Goal: Transaction & Acquisition: Purchase product/service

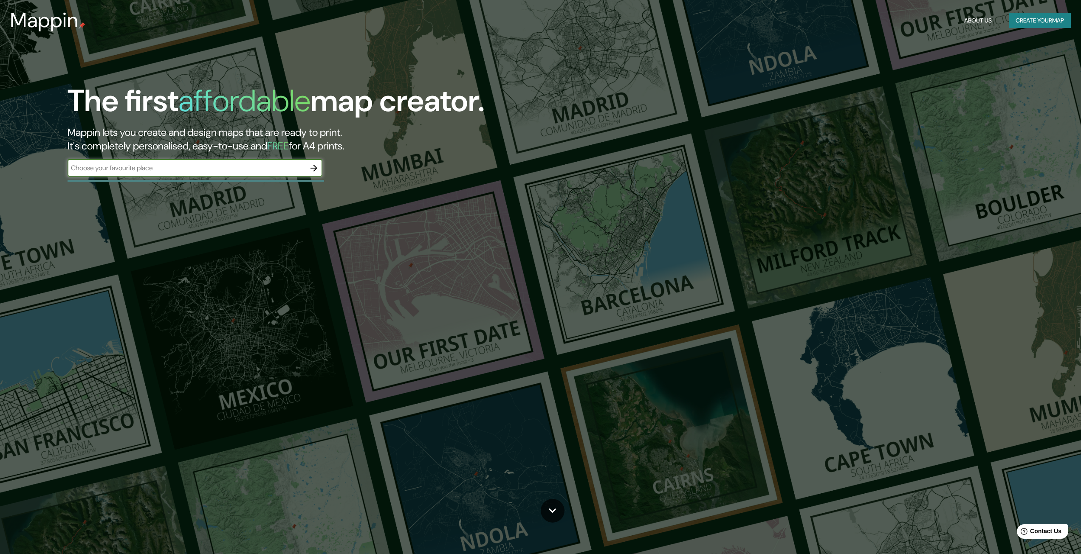
click at [199, 174] on div "​" at bounding box center [195, 168] width 255 height 17
type input "REUS"
click at [311, 168] on icon "button" at bounding box center [314, 168] width 10 height 10
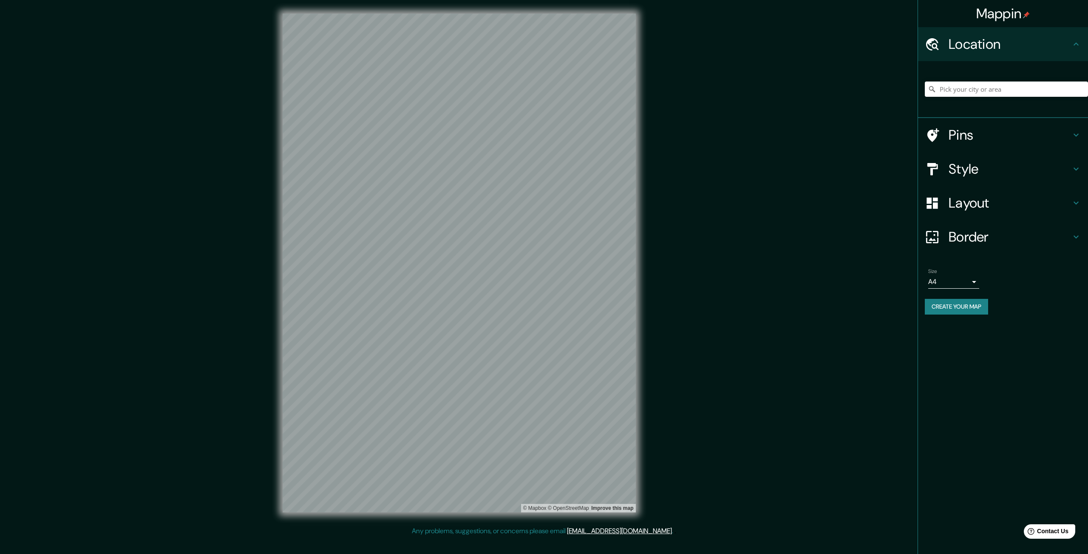
click at [991, 186] on div "Layout" at bounding box center [1003, 203] width 170 height 34
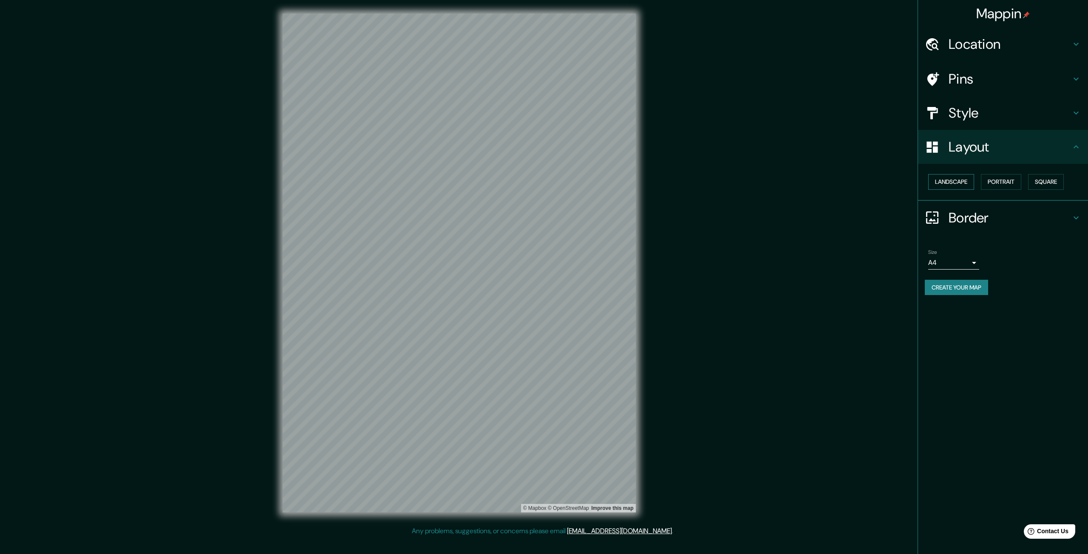
click at [961, 181] on button "Landscape" at bounding box center [951, 182] width 46 height 16
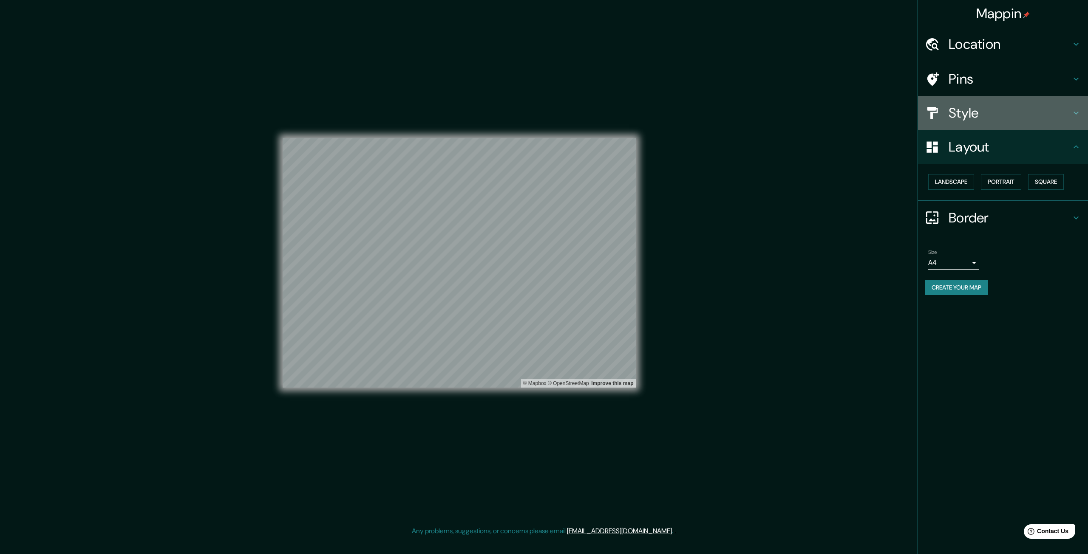
drag, startPoint x: 996, startPoint y: 105, endPoint x: 993, endPoint y: 111, distance: 7.0
click at [995, 108] on h4 "Style" at bounding box center [1009, 113] width 122 height 17
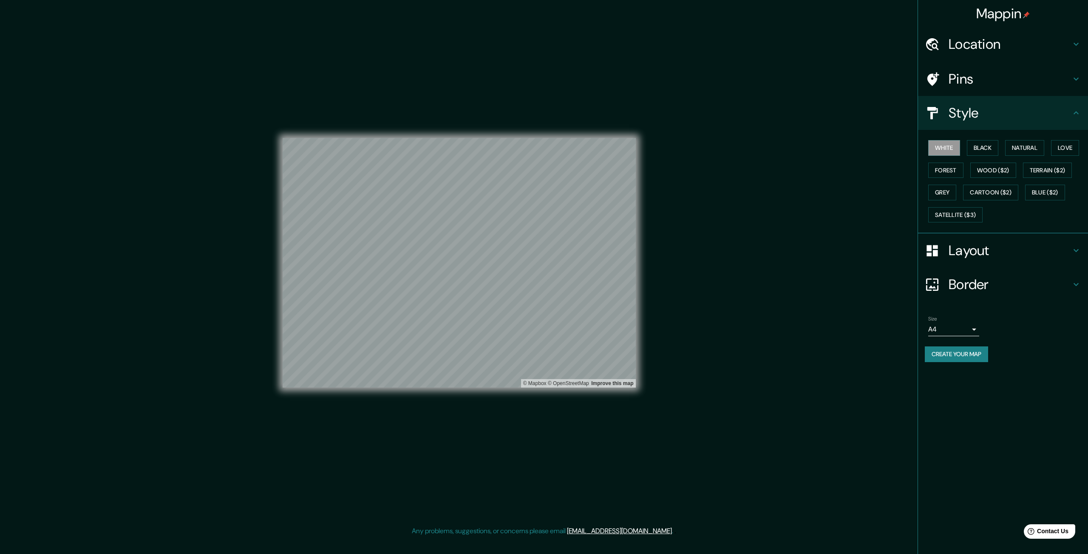
click at [983, 250] on h4 "Layout" at bounding box center [1009, 250] width 122 height 17
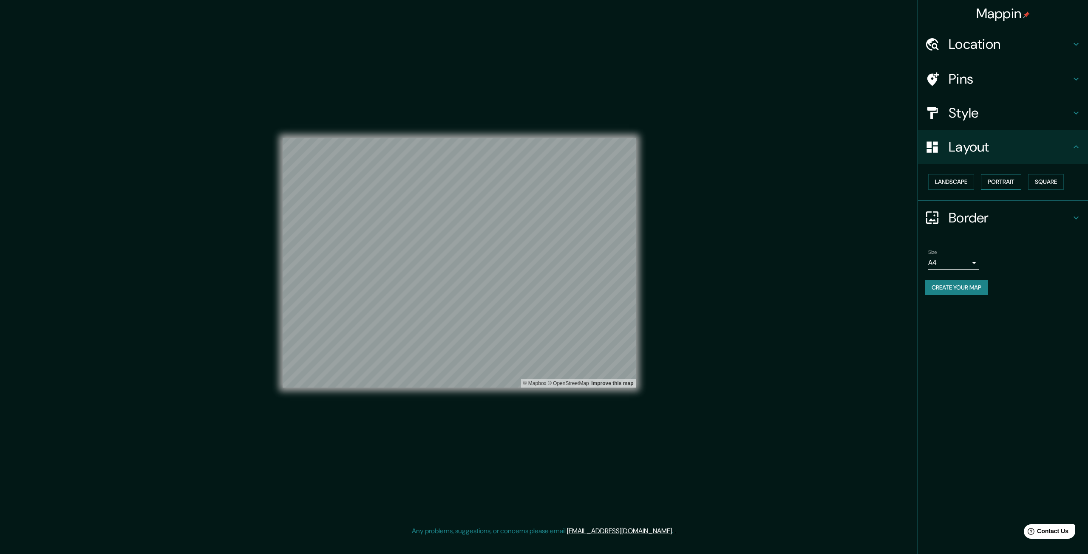
click at [1001, 176] on button "Portrait" at bounding box center [1001, 182] width 40 height 16
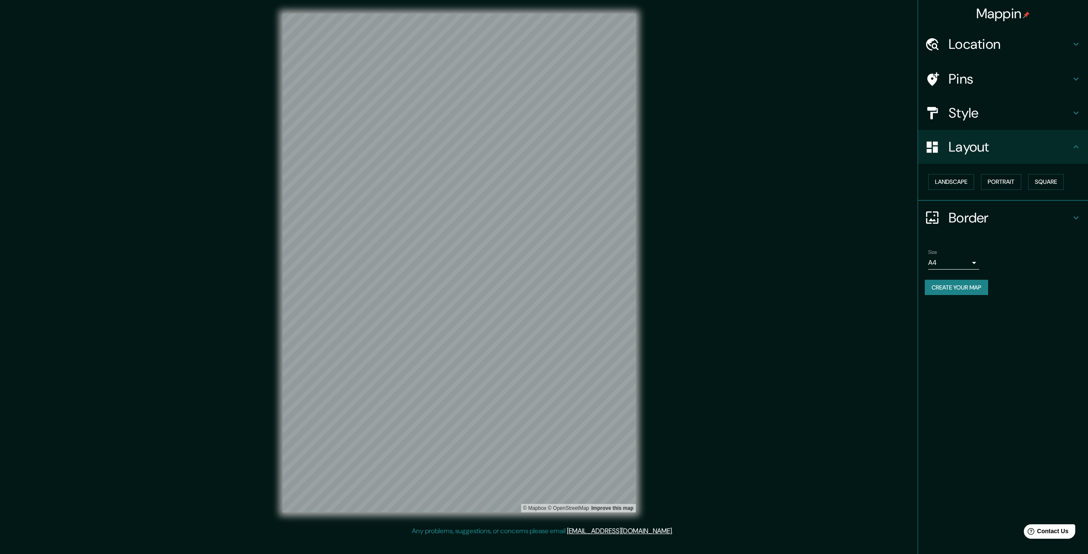
click at [981, 110] on h4 "Style" at bounding box center [1009, 113] width 122 height 17
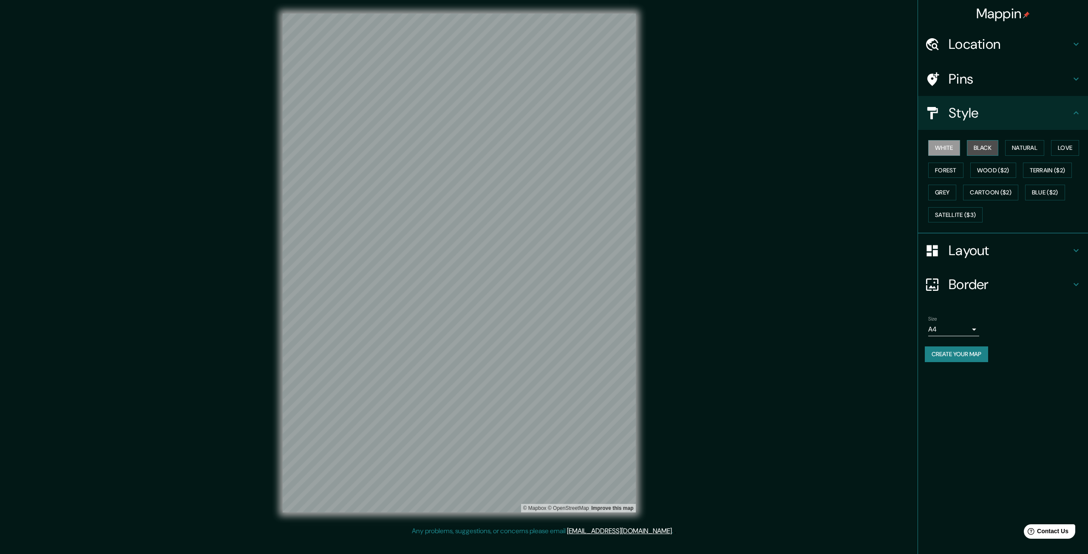
click at [982, 142] on button "Black" at bounding box center [982, 148] width 32 height 16
click at [1025, 144] on button "Natural" at bounding box center [1024, 148] width 39 height 16
click at [1072, 150] on button "Love" at bounding box center [1065, 148] width 28 height 16
click at [934, 173] on button "Forest" at bounding box center [945, 171] width 35 height 16
click at [1003, 169] on button "Wood ($2)" at bounding box center [993, 171] width 46 height 16
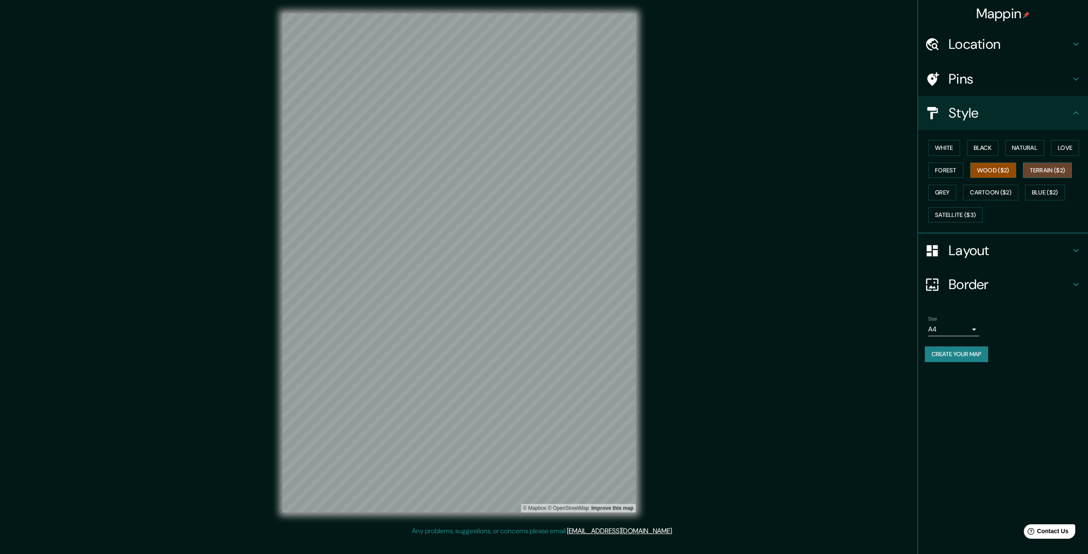
drag, startPoint x: 1042, startPoint y: 159, endPoint x: 1041, endPoint y: 173, distance: 13.6
click at [1041, 163] on div "White Black Natural Love Forest Wood ($2) Terrain ($2) Grey Cartoon ($2) Blue (…" at bounding box center [1005, 181] width 163 height 89
click at [1041, 174] on button "Terrain ($2)" at bounding box center [1047, 171] width 49 height 16
click at [920, 195] on div "White Black Natural Love Forest Wood ($2) Terrain ($2) Grey Cartoon ($2) Blue (…" at bounding box center [1003, 182] width 170 height 104
click at [933, 195] on button "Grey" at bounding box center [942, 193] width 28 height 16
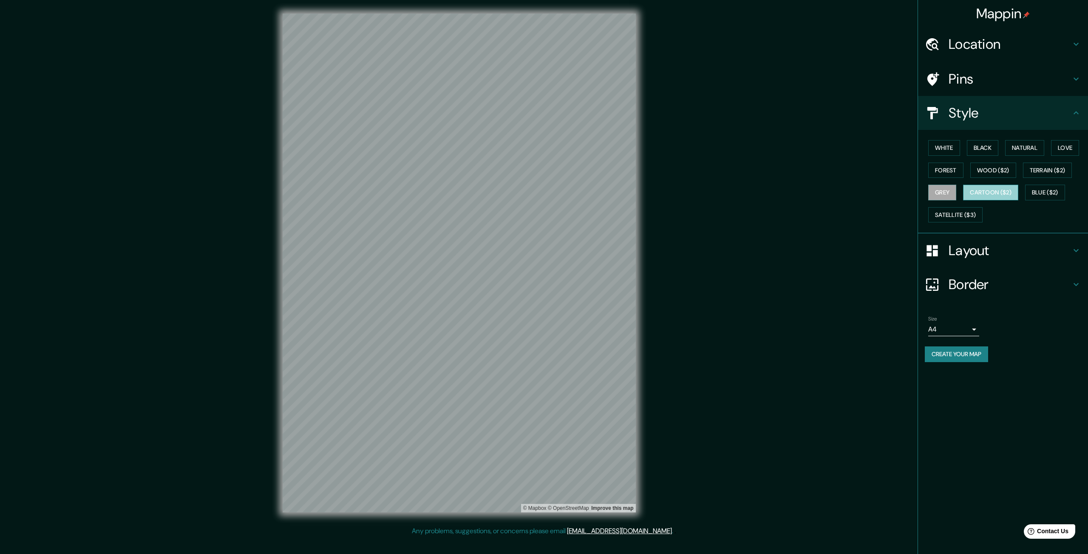
click at [996, 190] on button "Cartoon ($2)" at bounding box center [990, 193] width 55 height 16
click at [1062, 198] on button "Blue ($2)" at bounding box center [1045, 193] width 40 height 16
click at [966, 215] on button "Satellite ($3)" at bounding box center [955, 215] width 54 height 16
click at [982, 280] on h4 "Border" at bounding box center [1009, 284] width 122 height 17
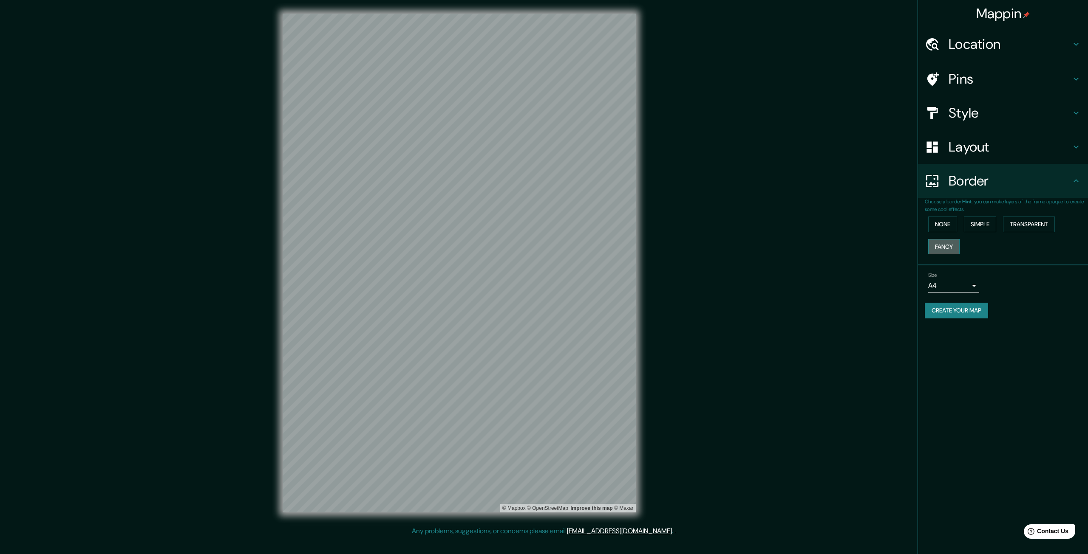
click at [932, 241] on button "Fancy" at bounding box center [943, 247] width 31 height 16
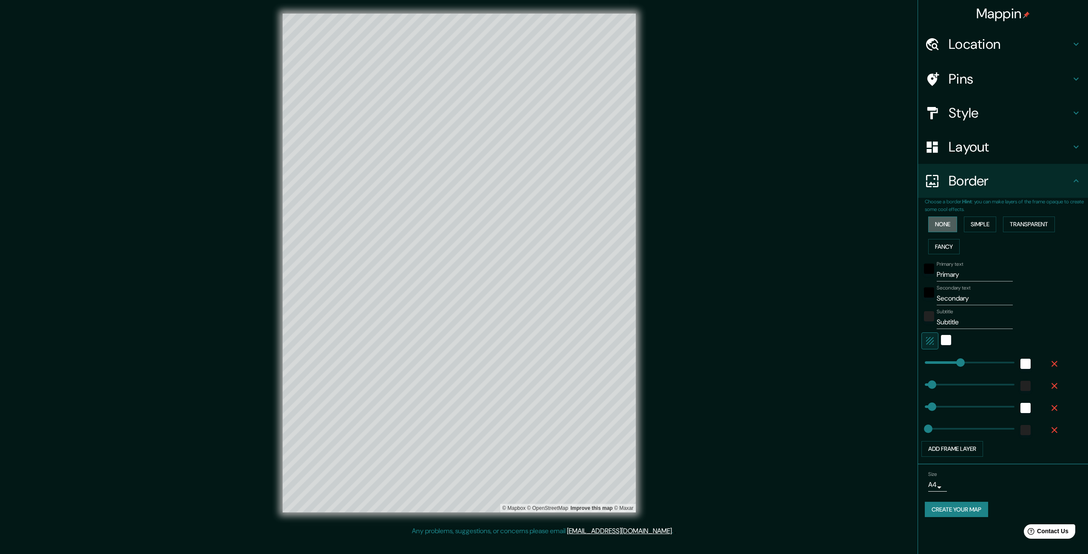
click at [938, 219] on button "None" at bounding box center [942, 225] width 29 height 16
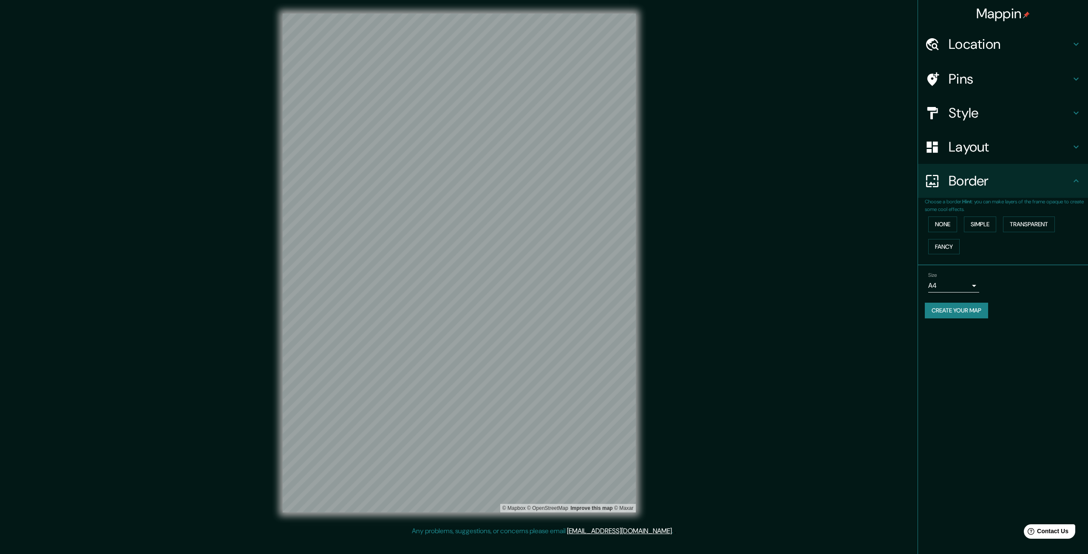
click at [962, 222] on div "None Simple Transparent Fancy" at bounding box center [1005, 235] width 163 height 45
click at [983, 226] on button "Simple" at bounding box center [980, 225] width 32 height 16
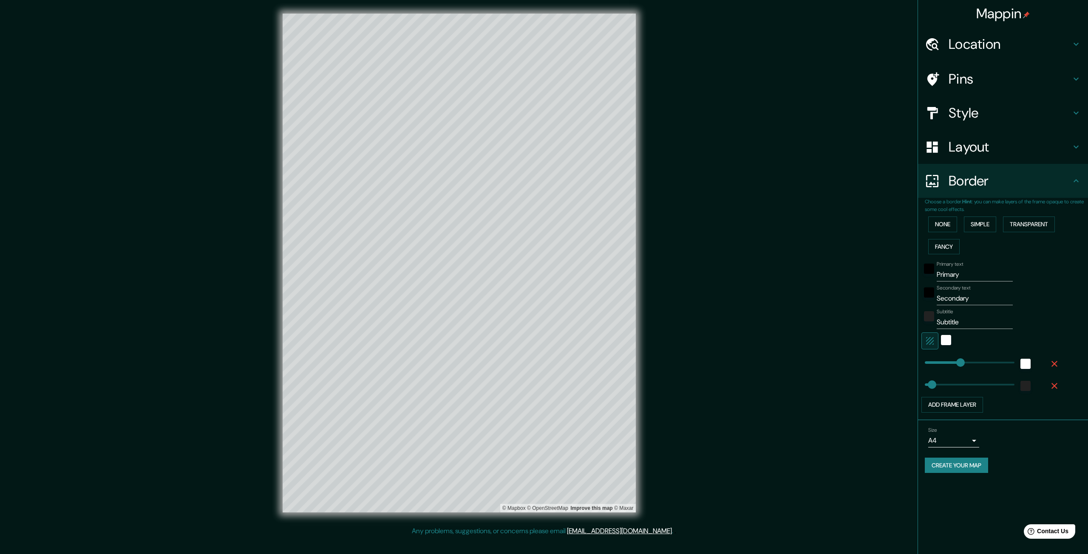
click at [954, 272] on input "Primary" at bounding box center [974, 275] width 76 height 14
click at [952, 277] on input "Primary" at bounding box center [974, 275] width 76 height 14
click at [954, 277] on input "Primary" at bounding box center [974, 275] width 76 height 14
type input "ds"
type input "332"
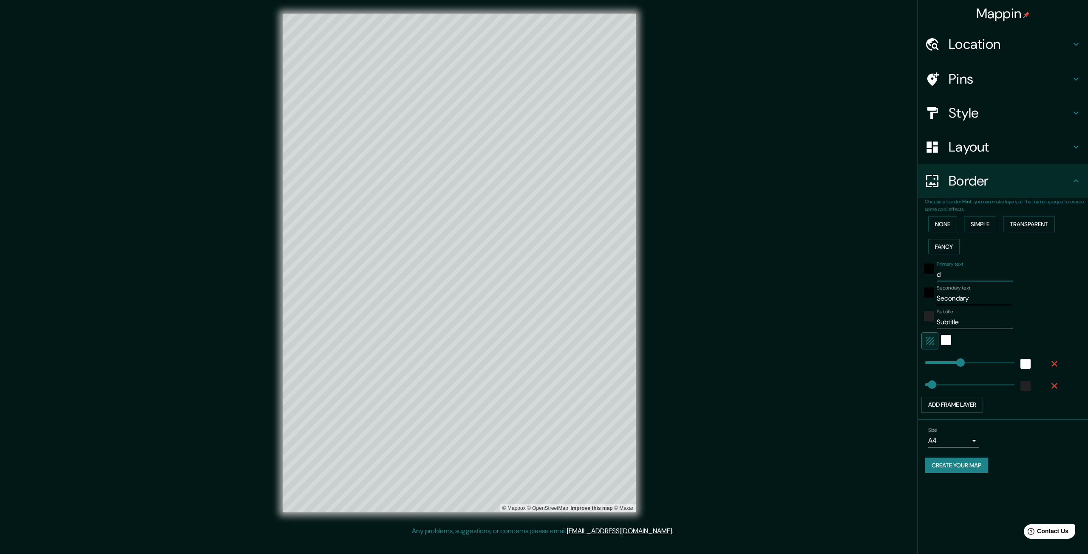
type input "66"
type input "dsfc"
type input "332"
type input "66"
type input "dsfc"
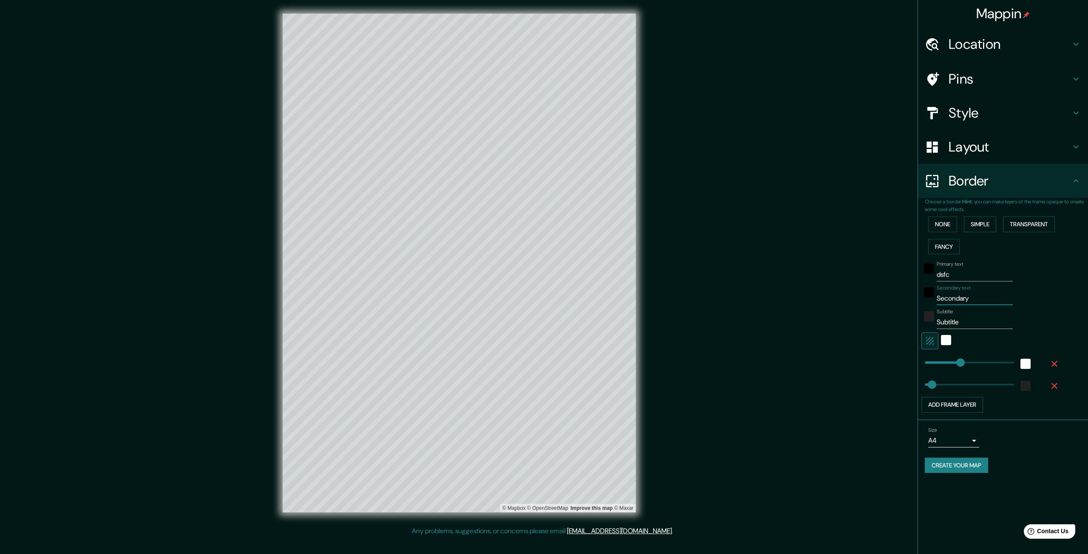
click at [950, 300] on input "Secondary" at bounding box center [974, 299] width 76 height 14
type input "d"
type input "332"
type input "66"
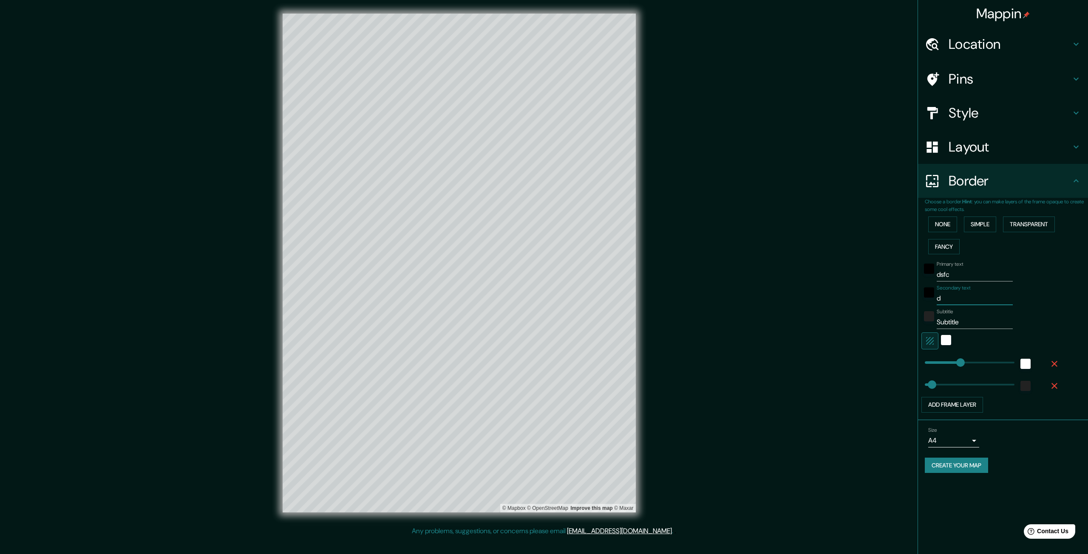
type input "ds"
type input "332"
type input "66"
type input "dsf"
type input "332"
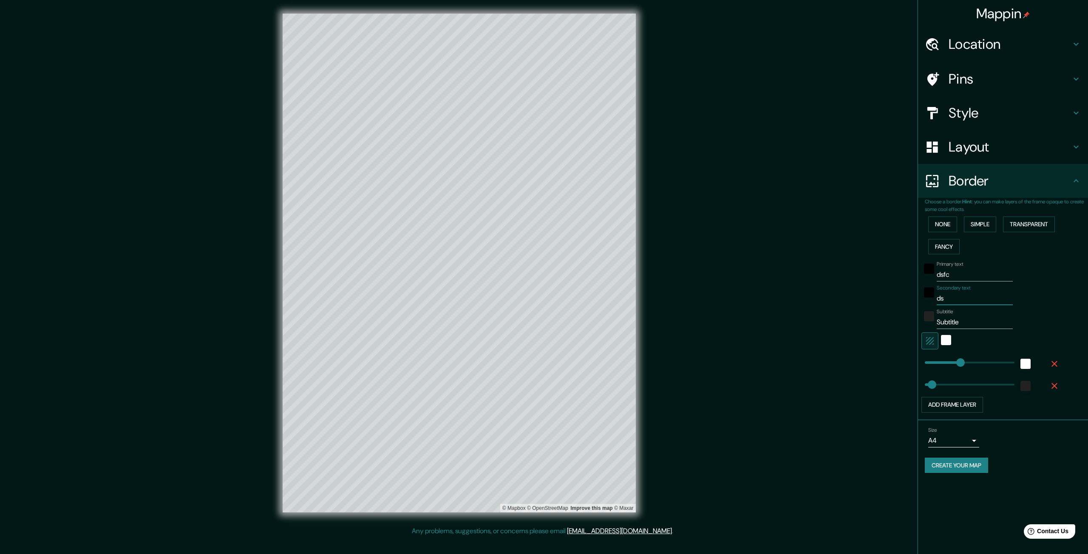
type input "66"
type input "dsfvc"
type input "332"
type input "66"
type input "dsfvc"
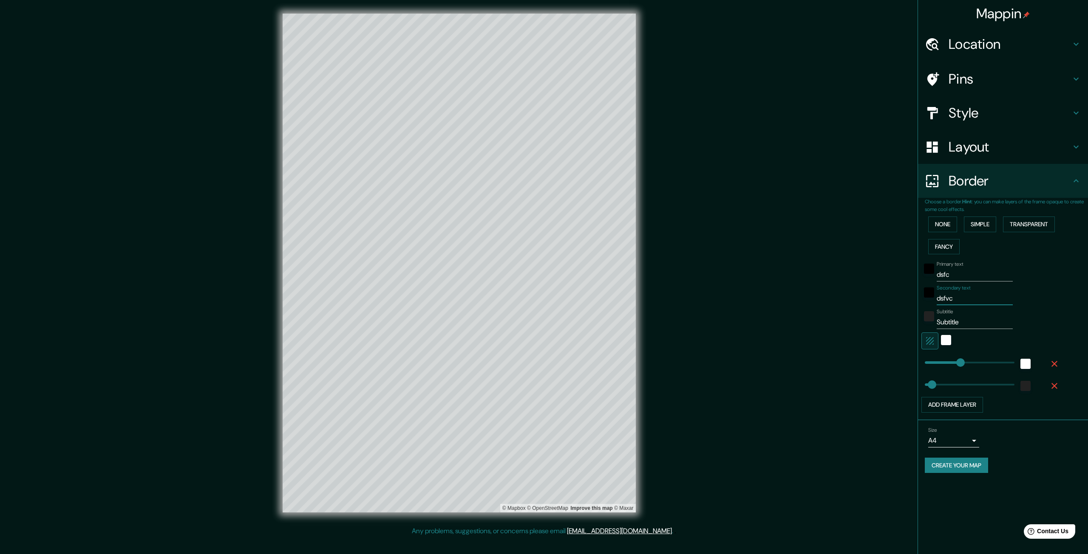
click at [947, 320] on input "Subtitle" at bounding box center [974, 323] width 76 height 14
type input "d"
type input "332"
type input "66"
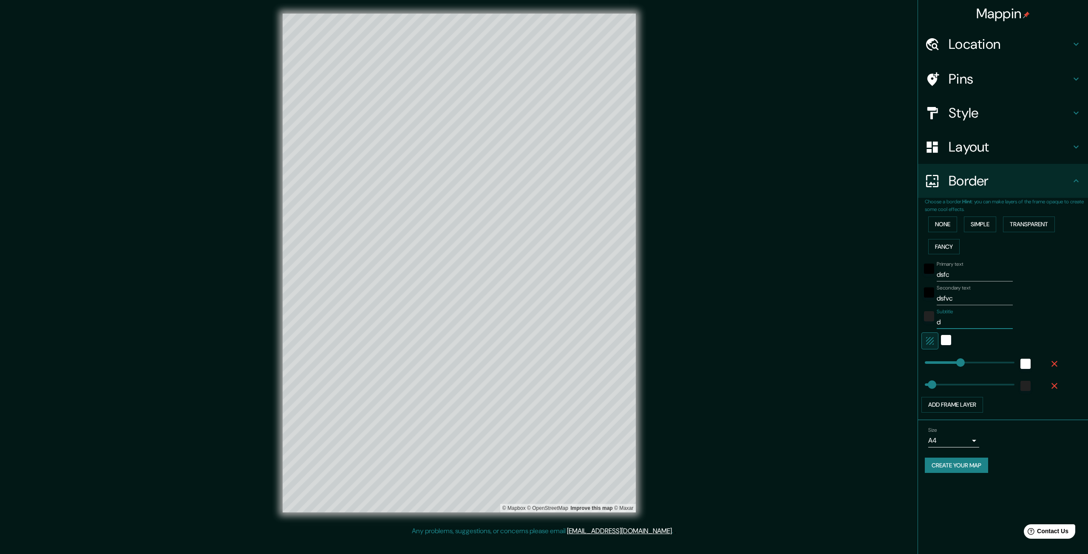
type input "ds"
type input "332"
type input "66"
type input "dsc"
type input "332"
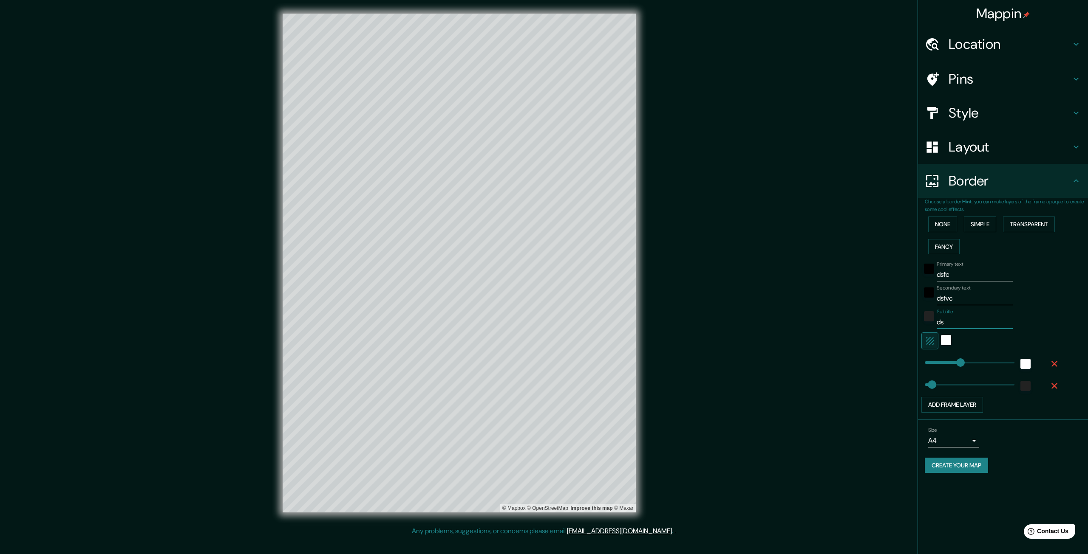
type input "66"
type input "dsc"
click at [949, 337] on div "white" at bounding box center [946, 340] width 10 height 10
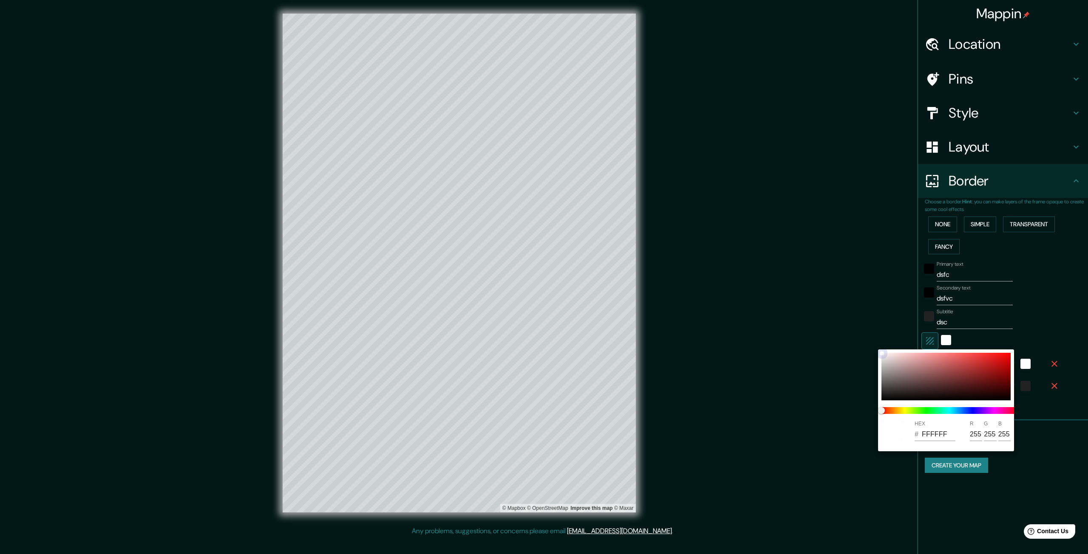
type input "332"
type input "66"
type input "3C1B1B"
type input "60"
type input "27"
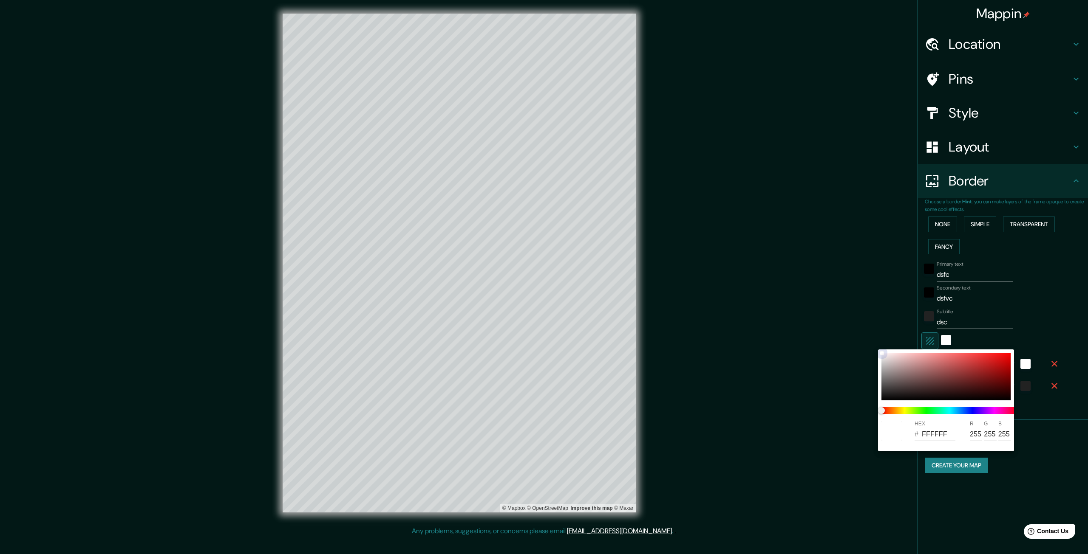
type input "27"
type input "332"
type input "66"
type input "813B3B"
type input "129"
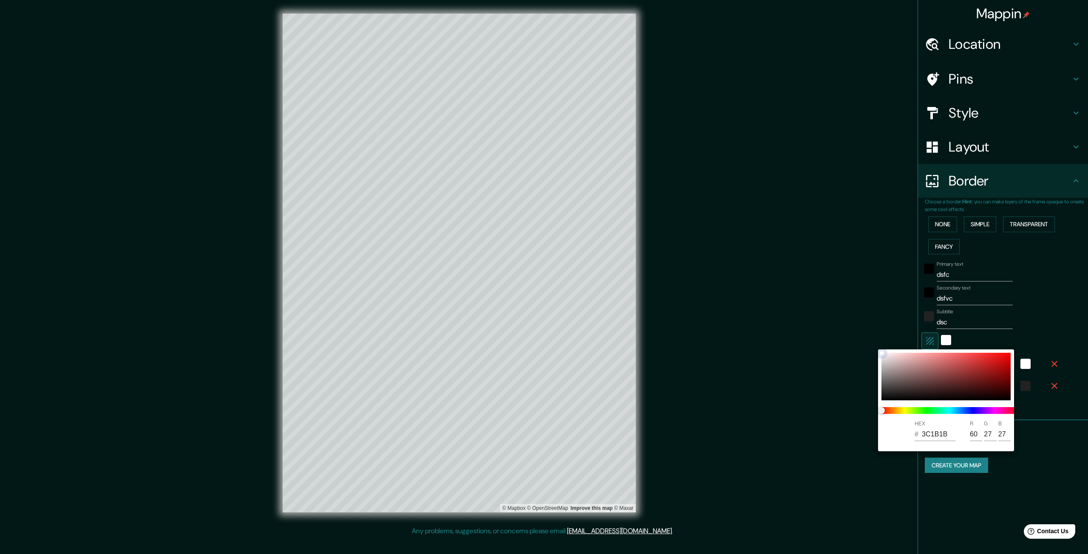
type input "59"
type input "332"
type input "66"
type input "C84B4B"
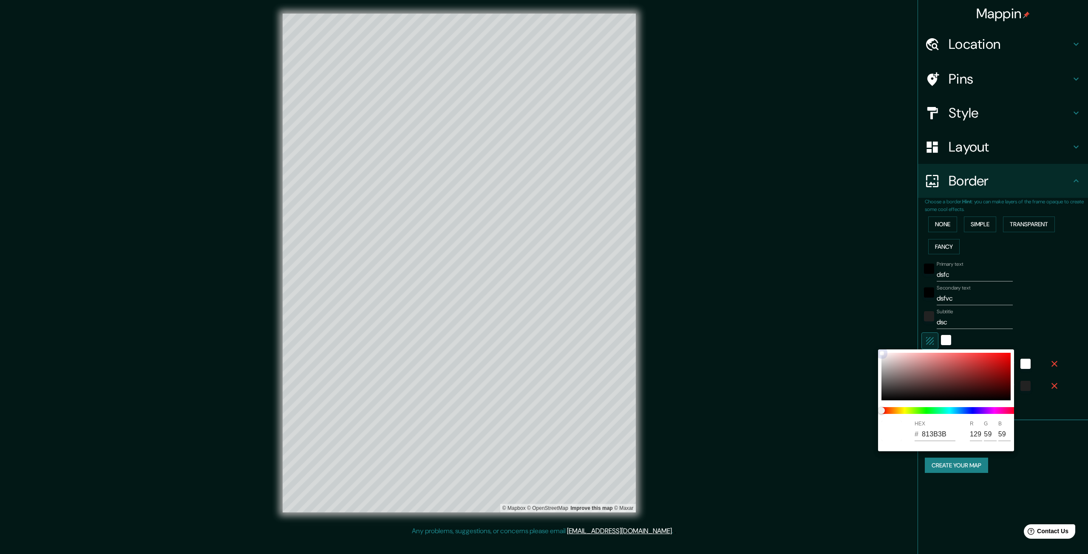
type input "200"
type input "75"
type input "332"
type input "66"
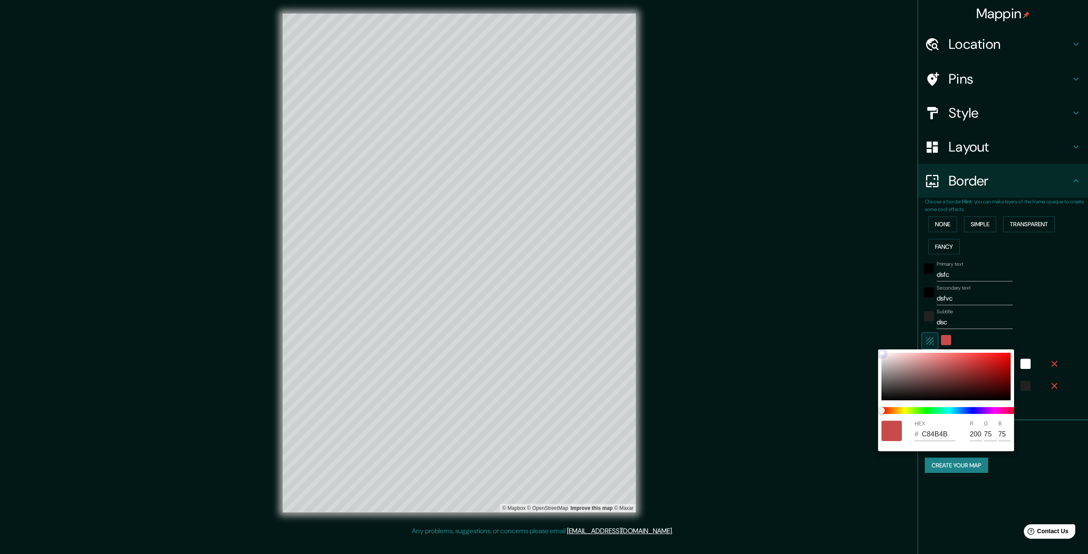
type input "D14646"
type input "209"
type input "70"
type input "332"
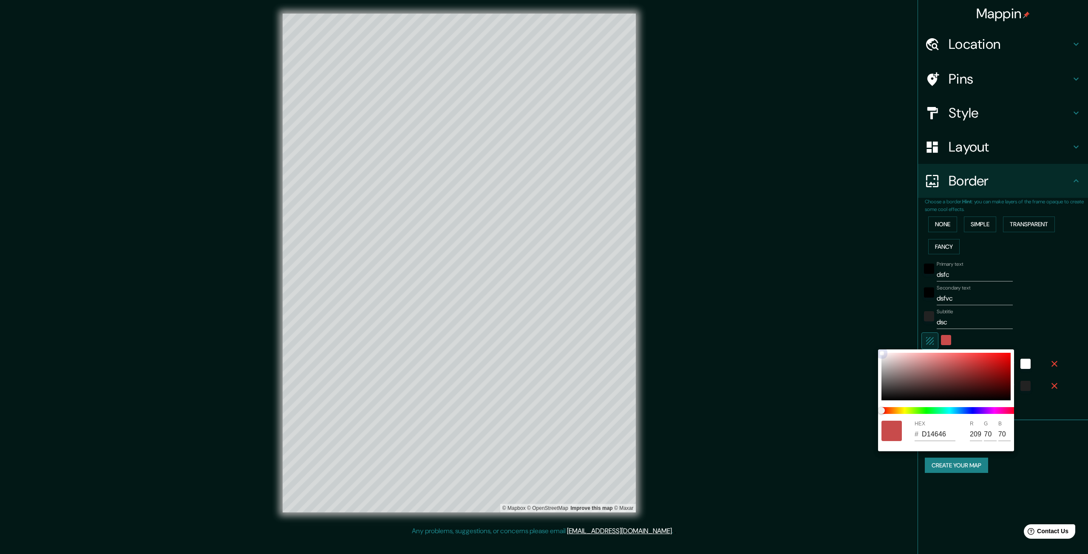
type input "66"
type input "D64242"
type input "214"
type input "66"
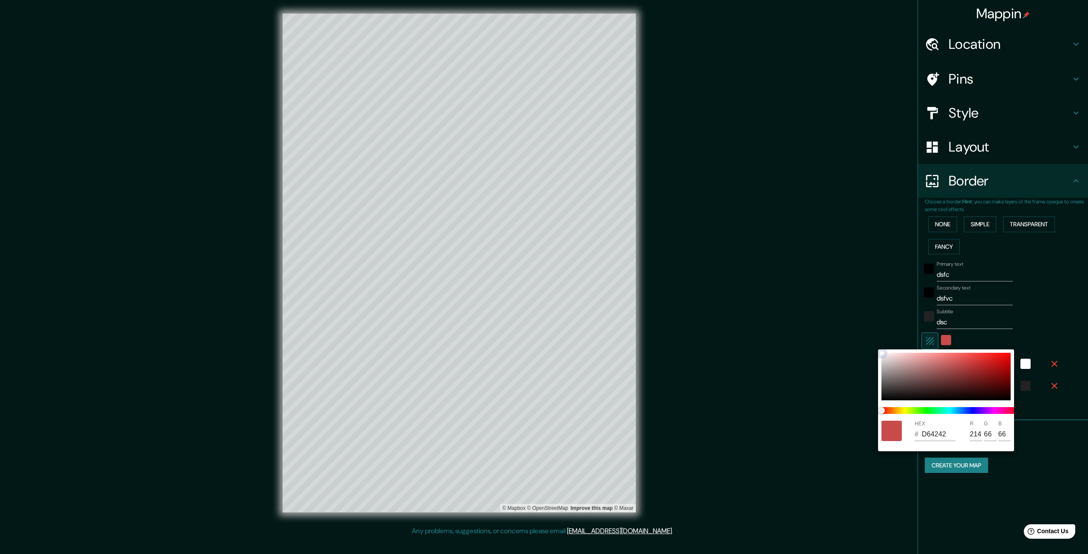
type input "332"
type input "66"
type input "D64141"
type input "65"
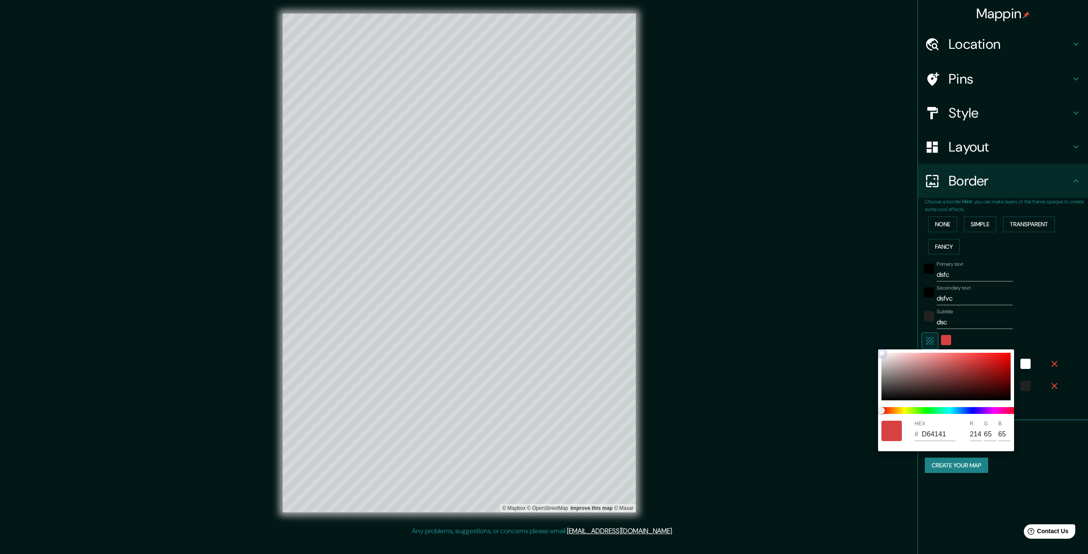
type input "332"
type input "66"
type input "D64040"
type input "64"
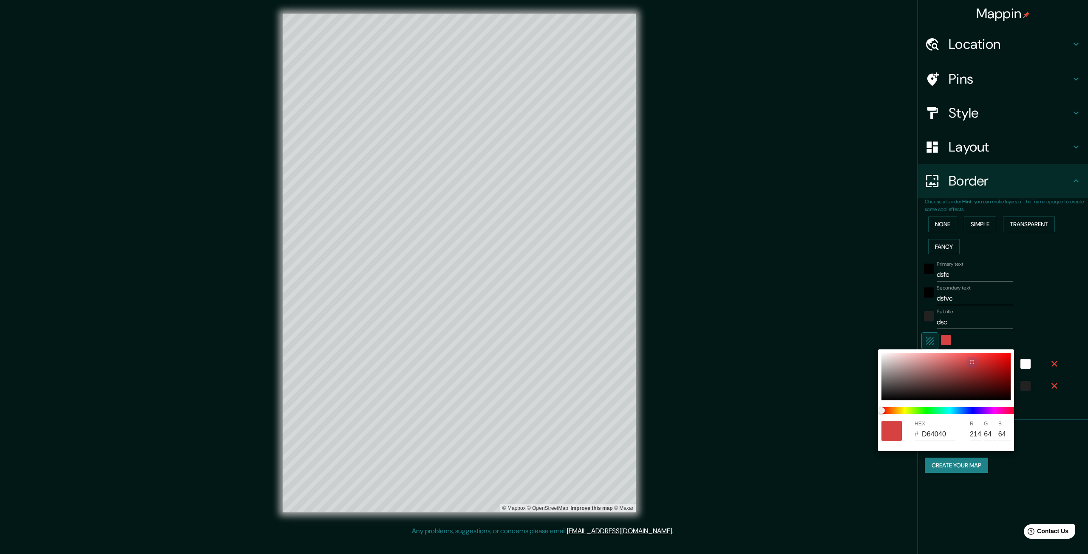
type input "332"
type input "66"
type input "A83030"
type input "168"
type input "48"
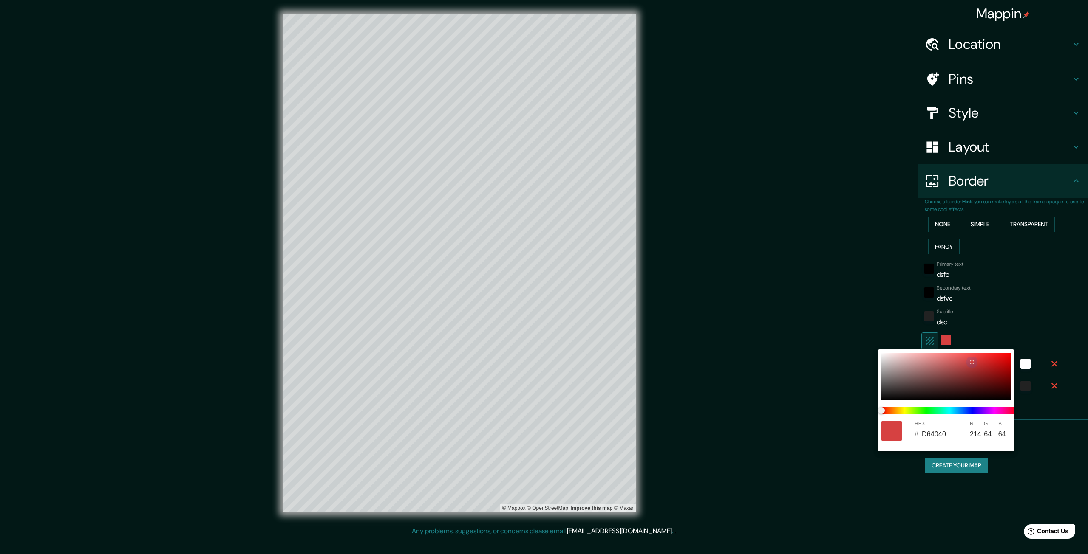
type input "48"
type input "332"
type input "66"
type input "912929"
type input "145"
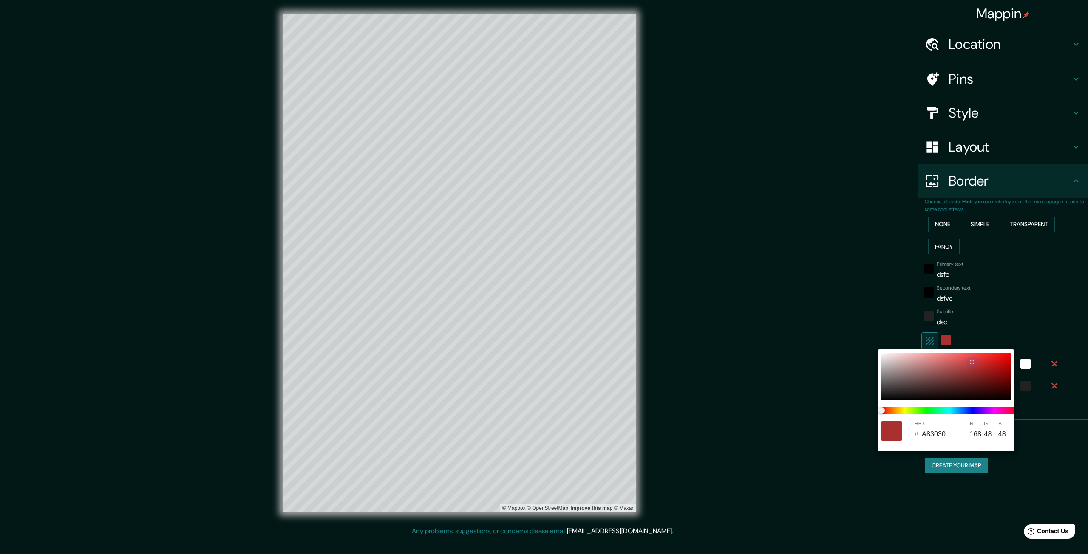
type input "41"
type input "332"
type input "66"
type input "772222"
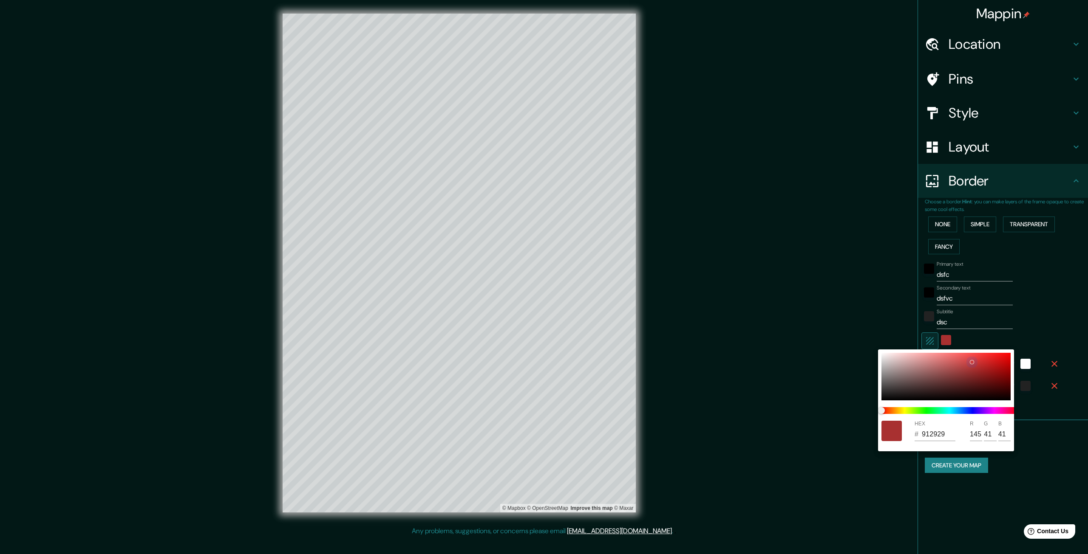
type input "119"
type input "34"
type input "332"
type input "66"
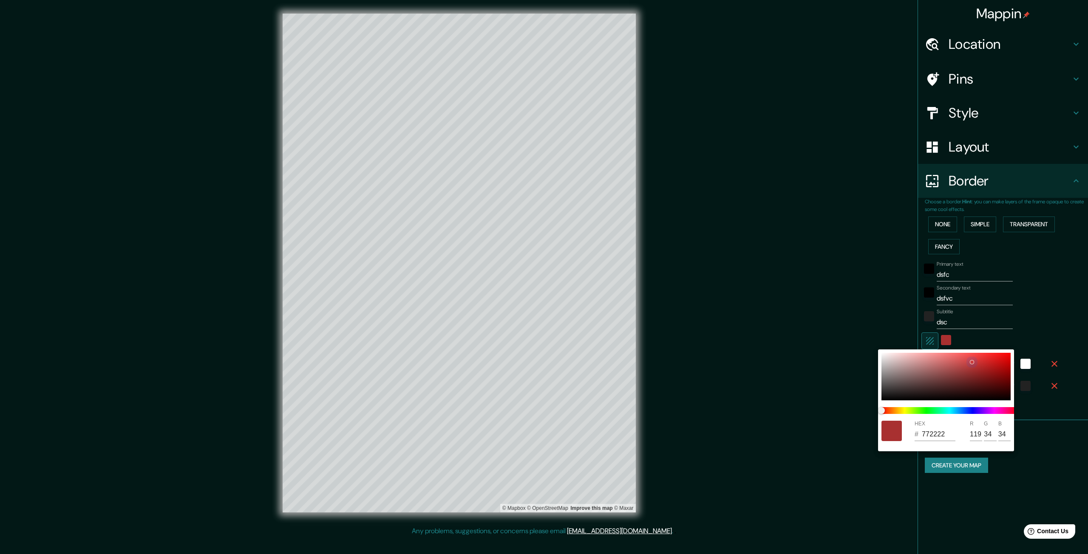
type input "5E1A1A"
type input "94"
type input "26"
type input "332"
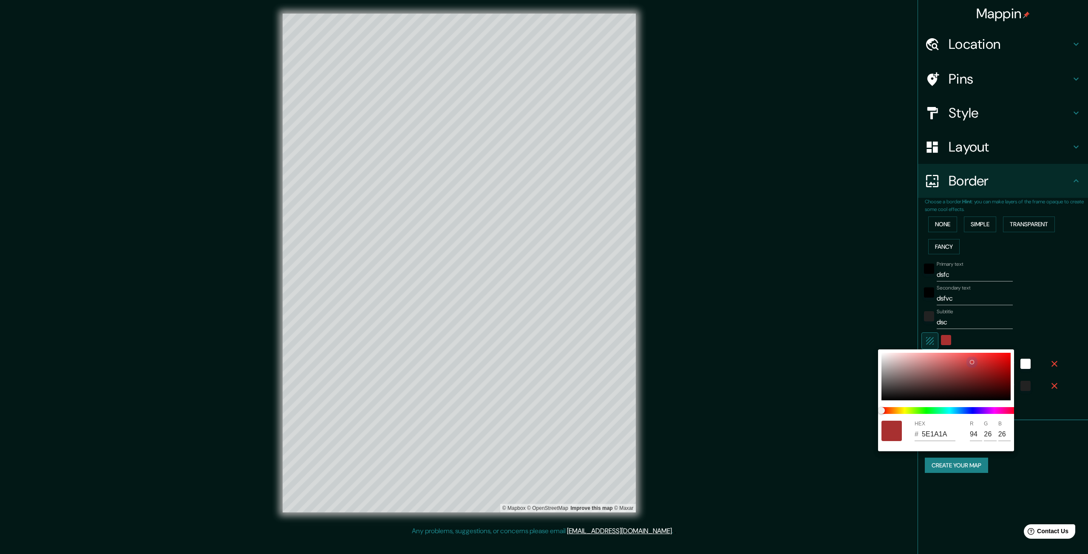
type input "66"
type input "391111"
type input "57"
type input "17"
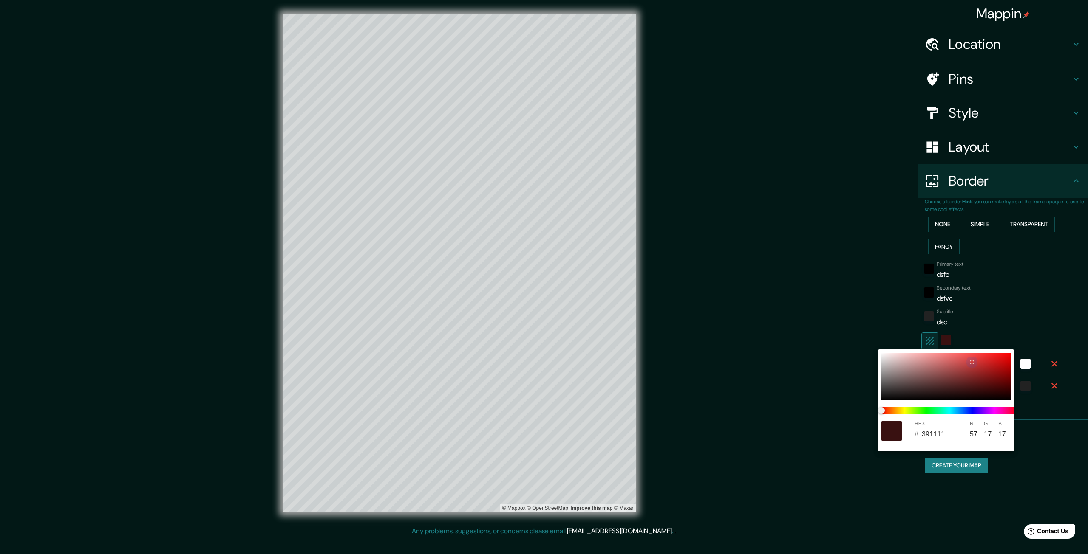
type input "332"
type input "66"
type input "351010"
type input "53"
type input "16"
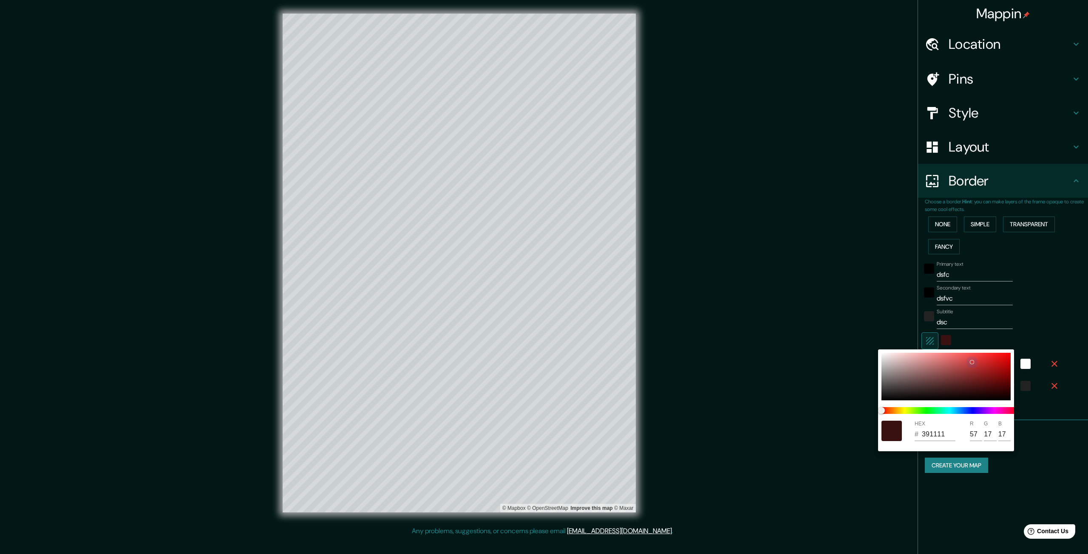
type input "16"
type input "332"
type input "66"
type input "331111"
type input "51"
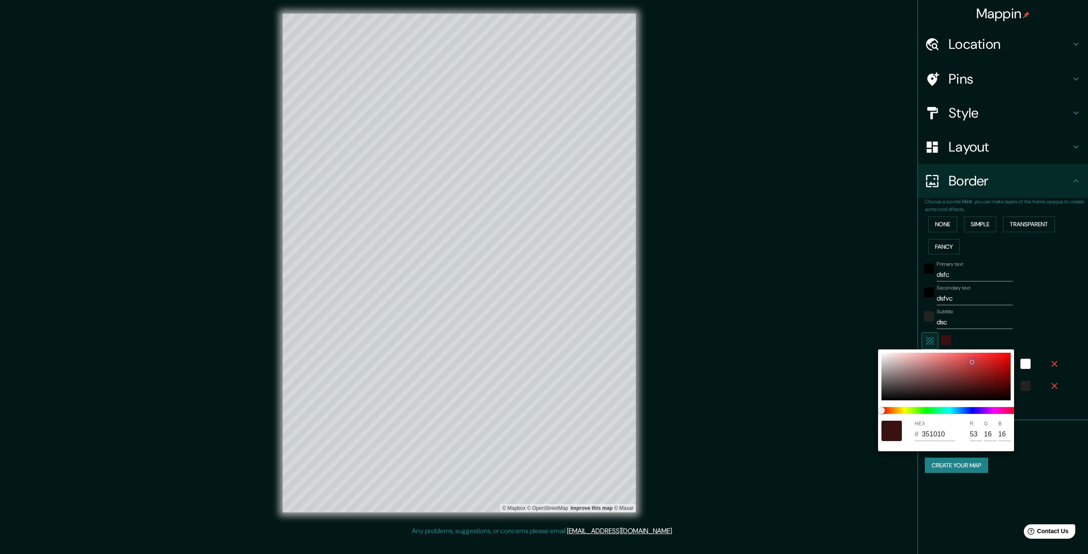
type input "17"
type input "332"
type input "66"
type input "331313"
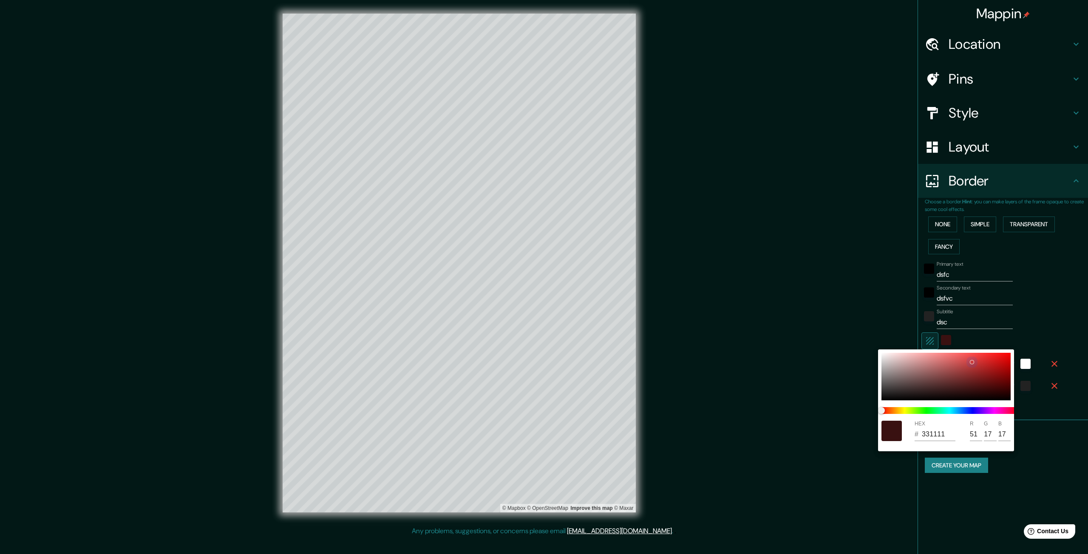
type input "19"
type input "332"
type input "66"
type input "391818"
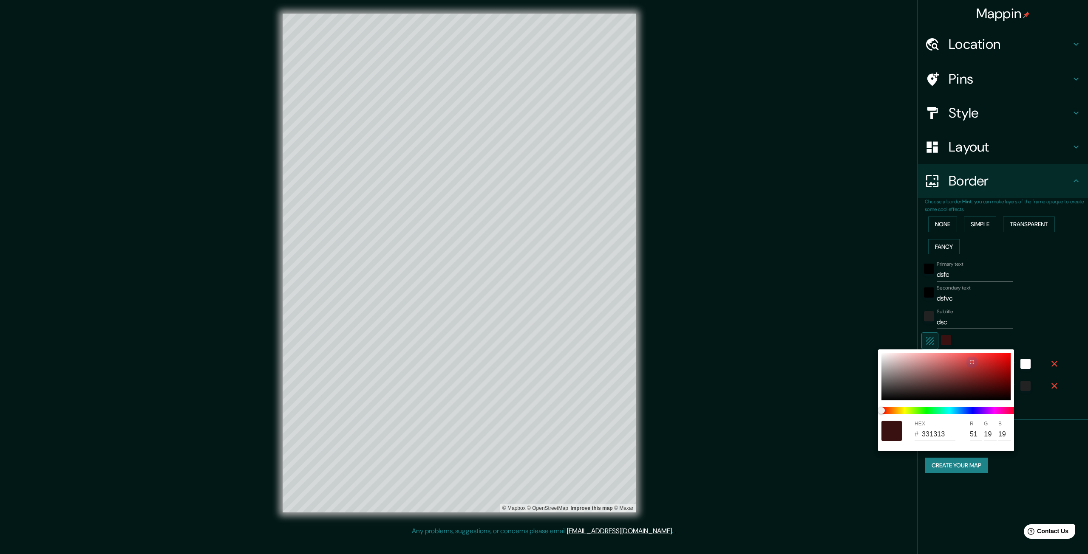
type input "57"
type input "24"
type input "332"
type input "66"
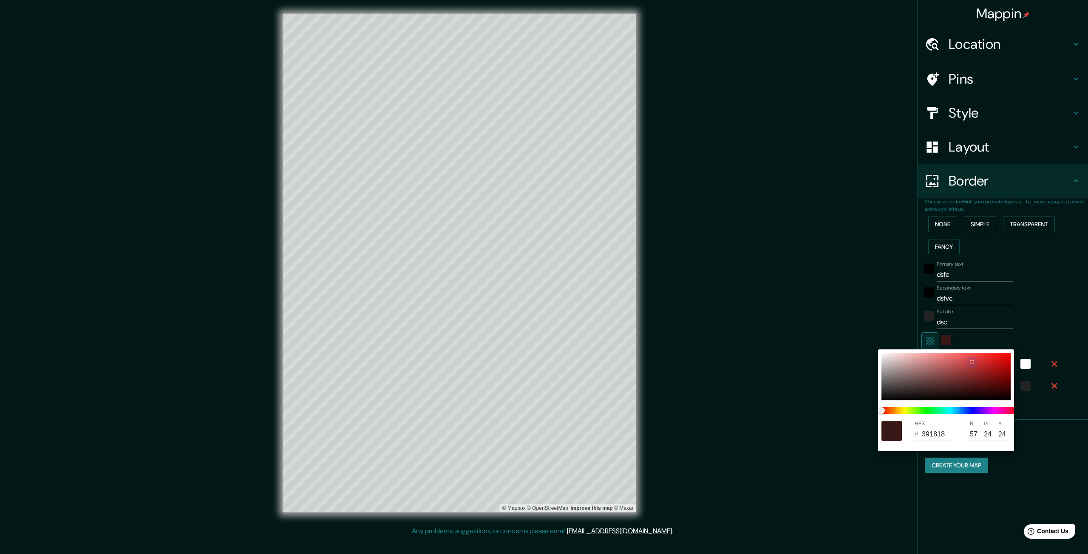
type input "3E1E1E"
type input "62"
type input "30"
type input "332"
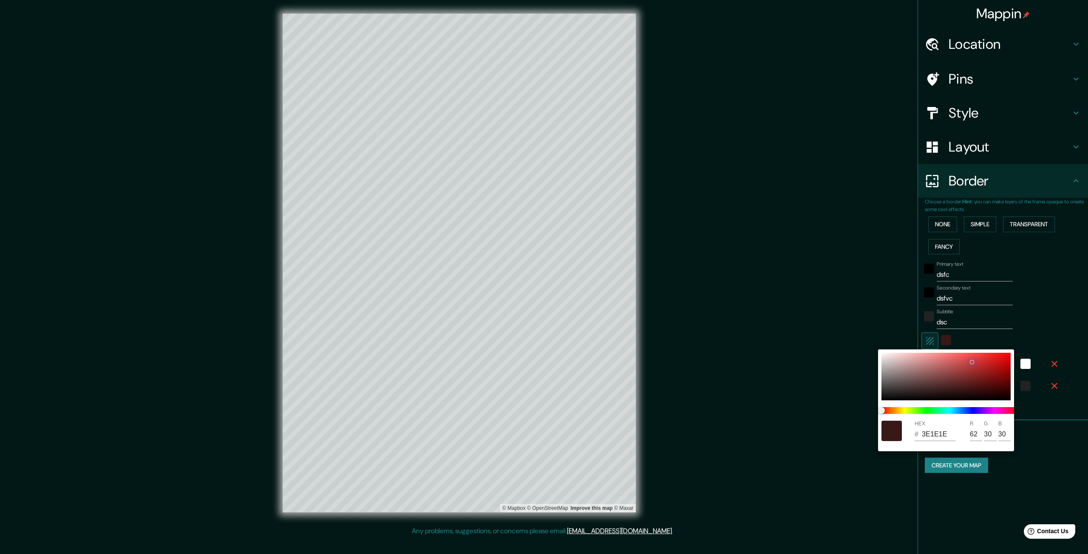
type input "66"
type input "402020"
type input "64"
type input "32"
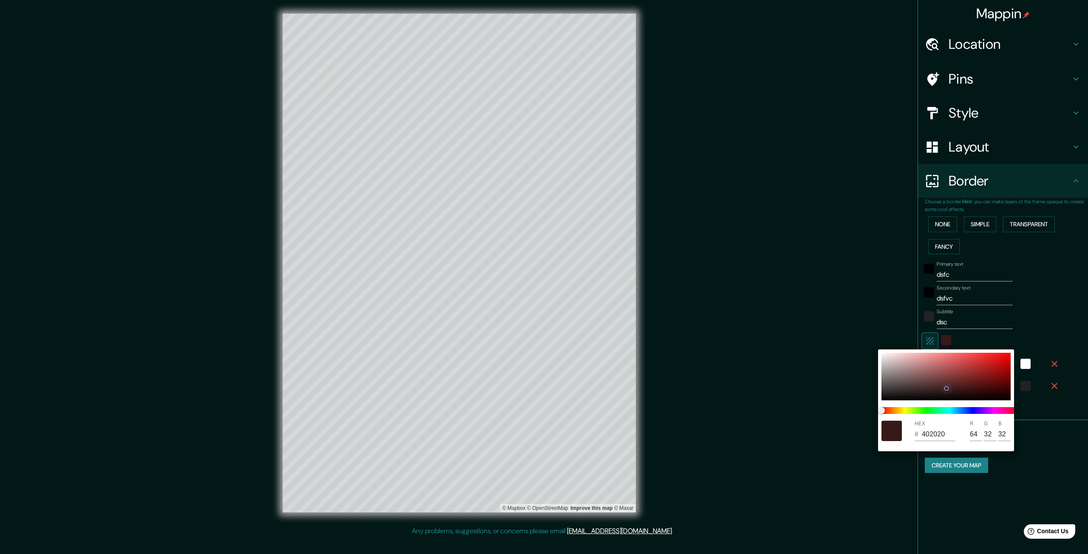
type input "332"
type input "66"
type input "432121"
type input "67"
type input "33"
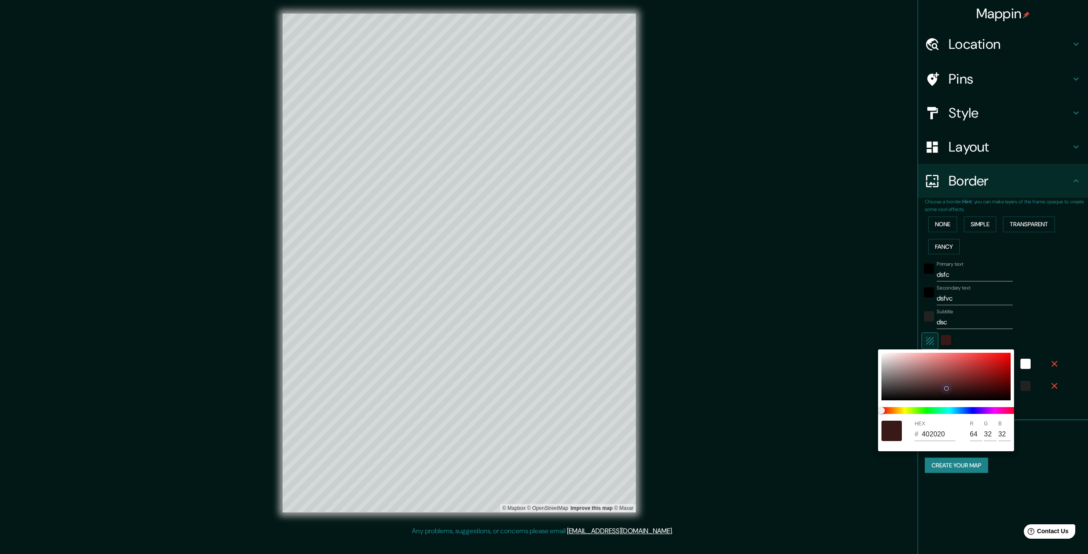
type input "33"
drag, startPoint x: 951, startPoint y: 392, endPoint x: 997, endPoint y: 338, distance: 70.8
click at [947, 381] on div at bounding box center [945, 377] width 129 height 48
type input "332"
type input "66"
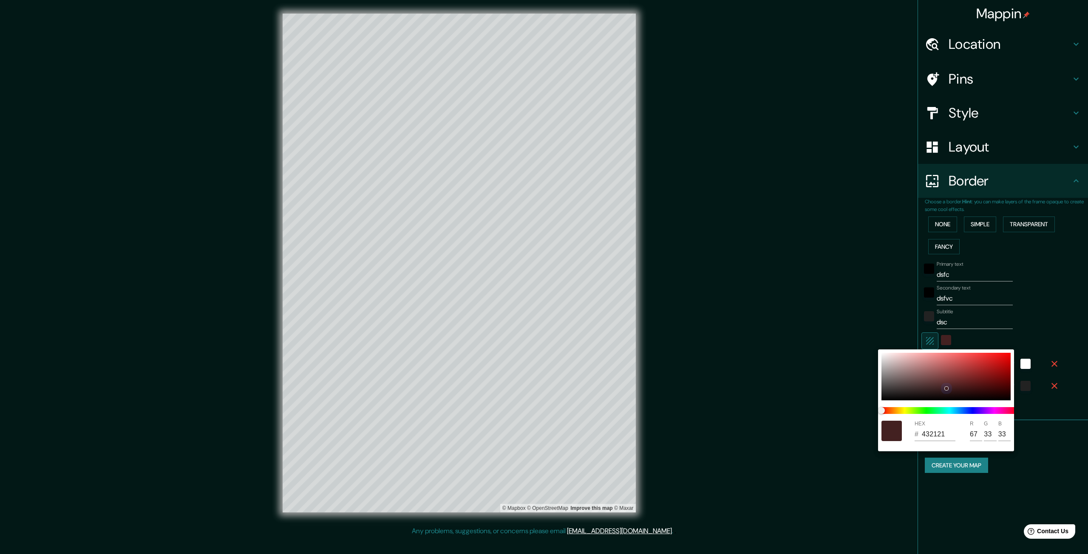
type input "6A3434"
type input "106"
type input "52"
click at [1037, 298] on div at bounding box center [544, 277] width 1088 height 554
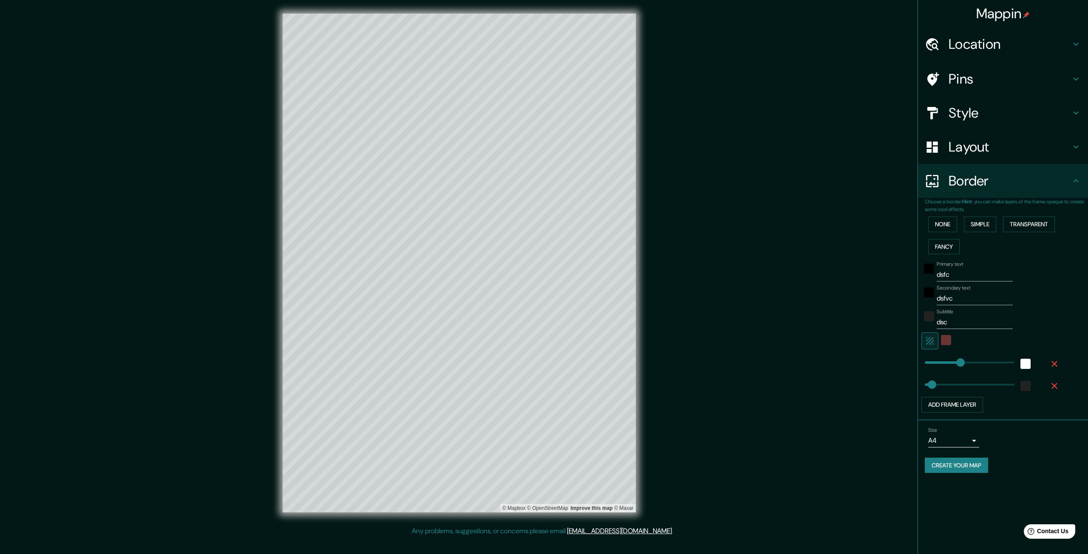
click at [1014, 379] on div at bounding box center [1025, 384] width 23 height 19
click at [1026, 388] on div "color-222222" at bounding box center [1025, 386] width 10 height 10
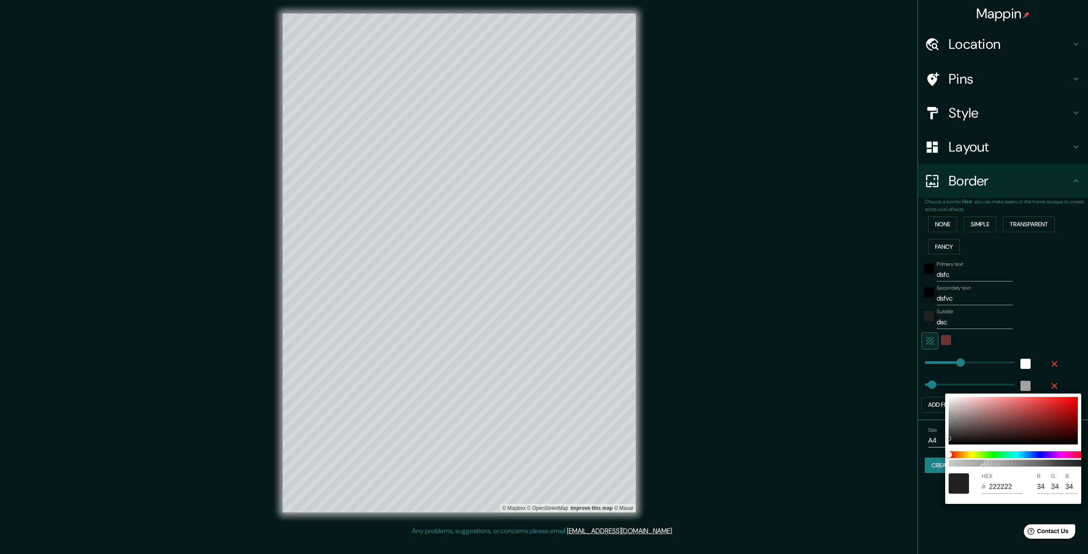
click at [1023, 362] on div at bounding box center [544, 277] width 1088 height 554
